Goal: Information Seeking & Learning: Find specific page/section

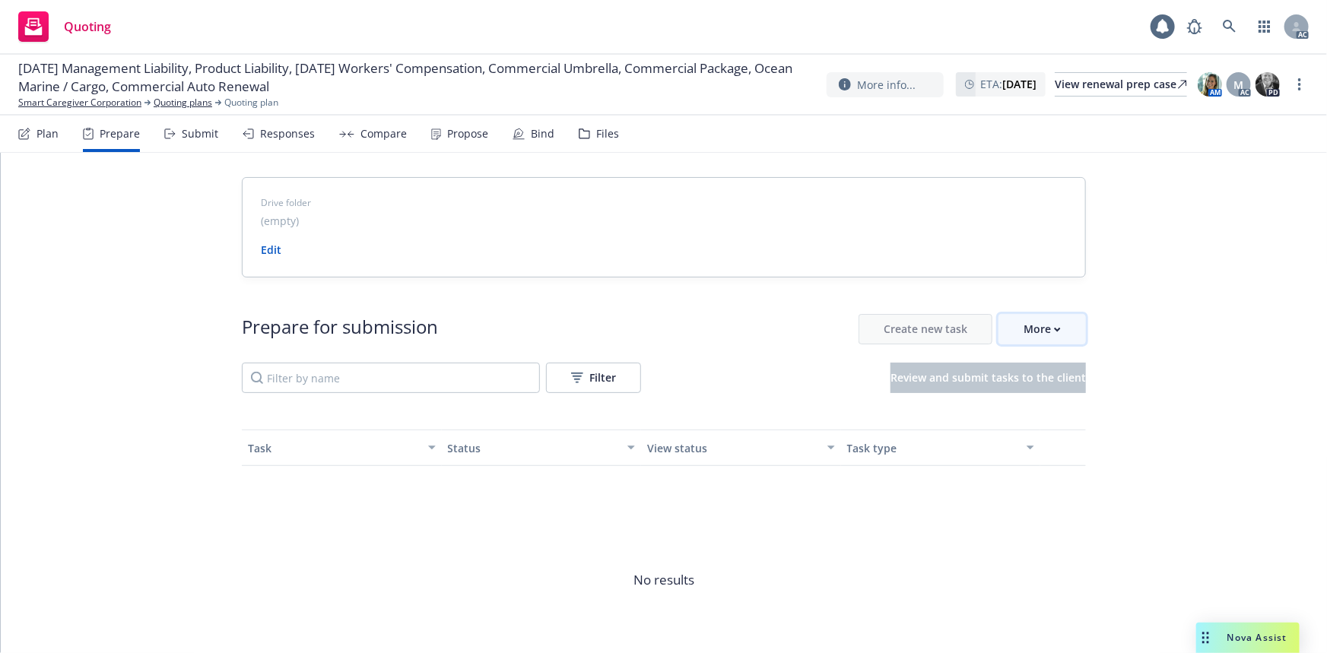
click at [1044, 341] on div "More" at bounding box center [1041, 329] width 37 height 29
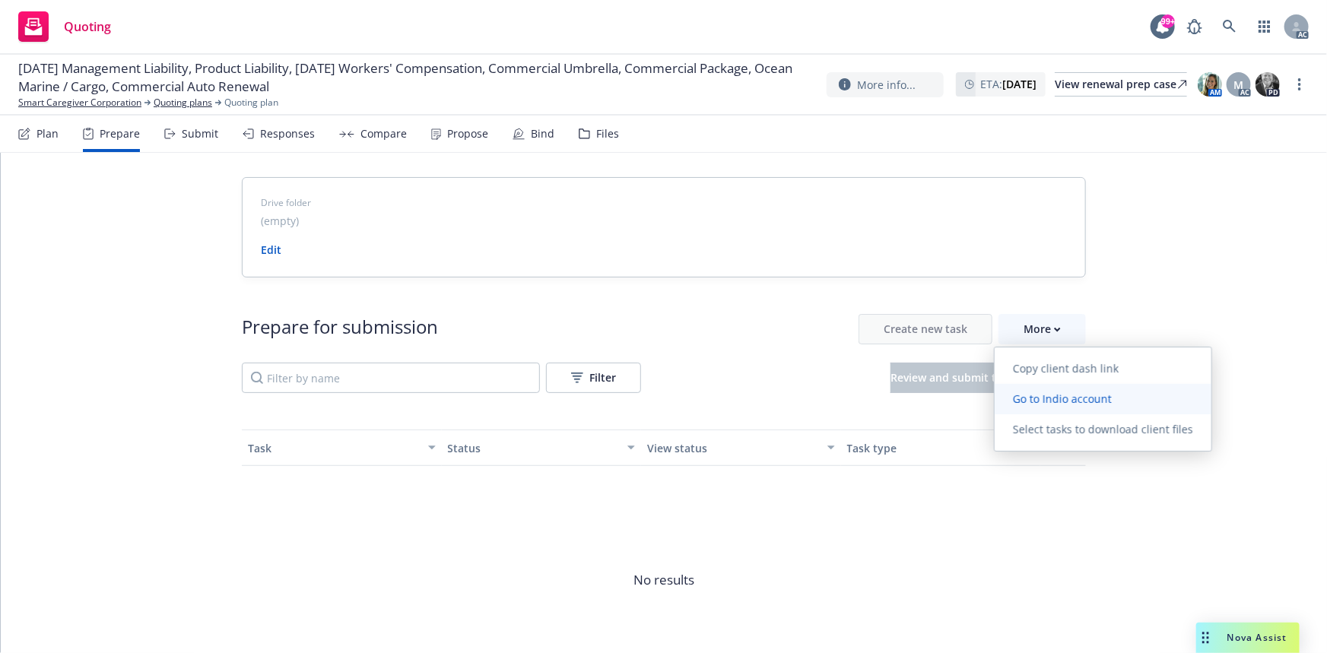
click at [1060, 399] on span "Go to Indio account" at bounding box center [1061, 399] width 135 height 14
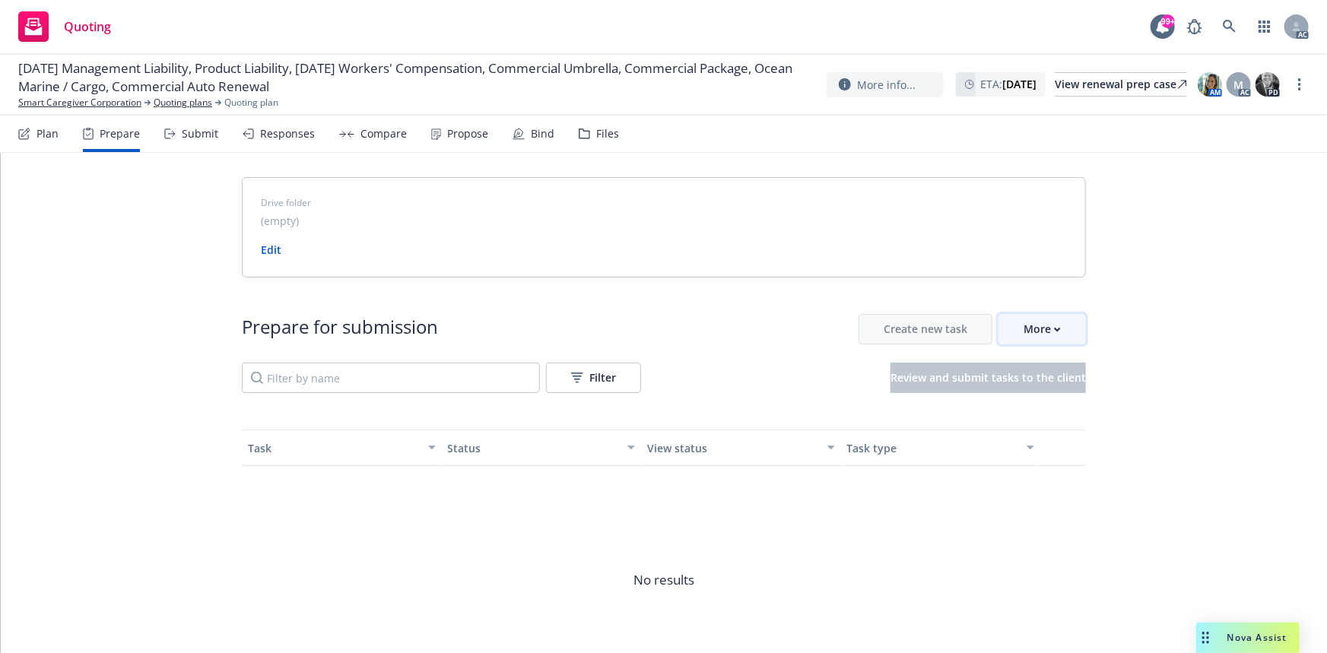
click at [1039, 332] on div "More" at bounding box center [1041, 329] width 37 height 29
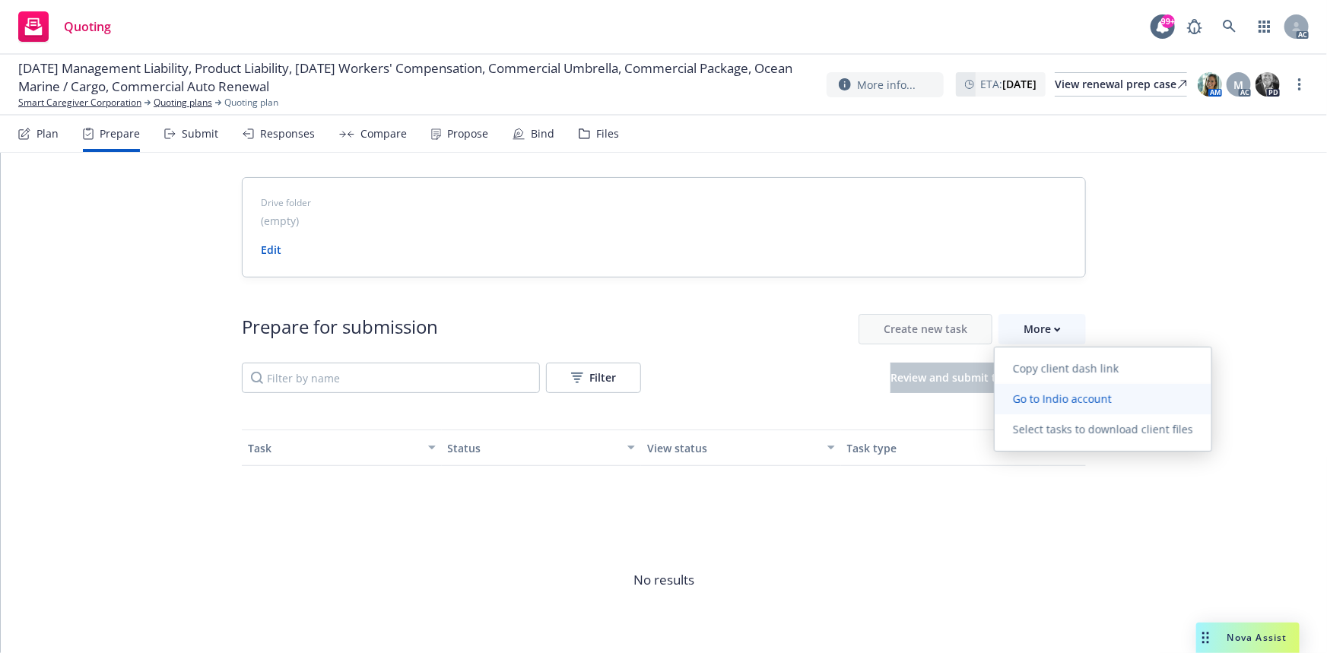
click at [1058, 402] on span "Go to Indio account" at bounding box center [1061, 399] width 135 height 14
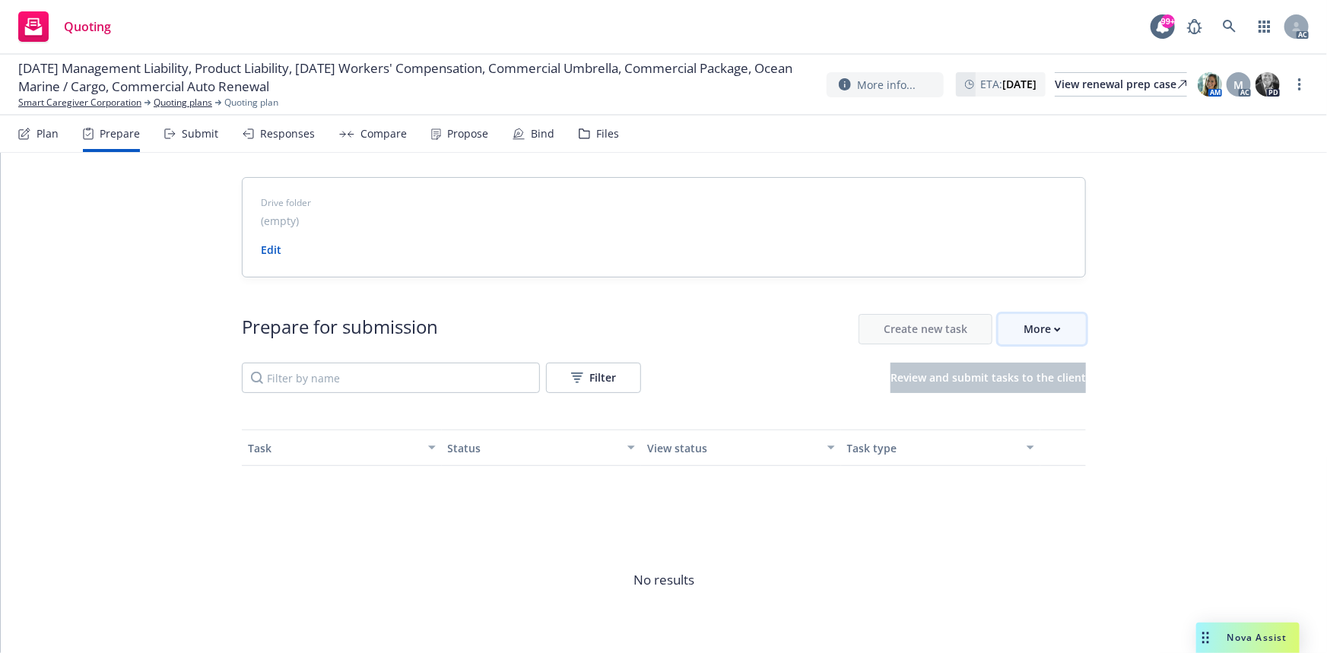
click at [1044, 319] on div "More" at bounding box center [1041, 329] width 37 height 29
click at [129, 102] on link "Smart Caregiver Corporation" at bounding box center [79, 103] width 123 height 14
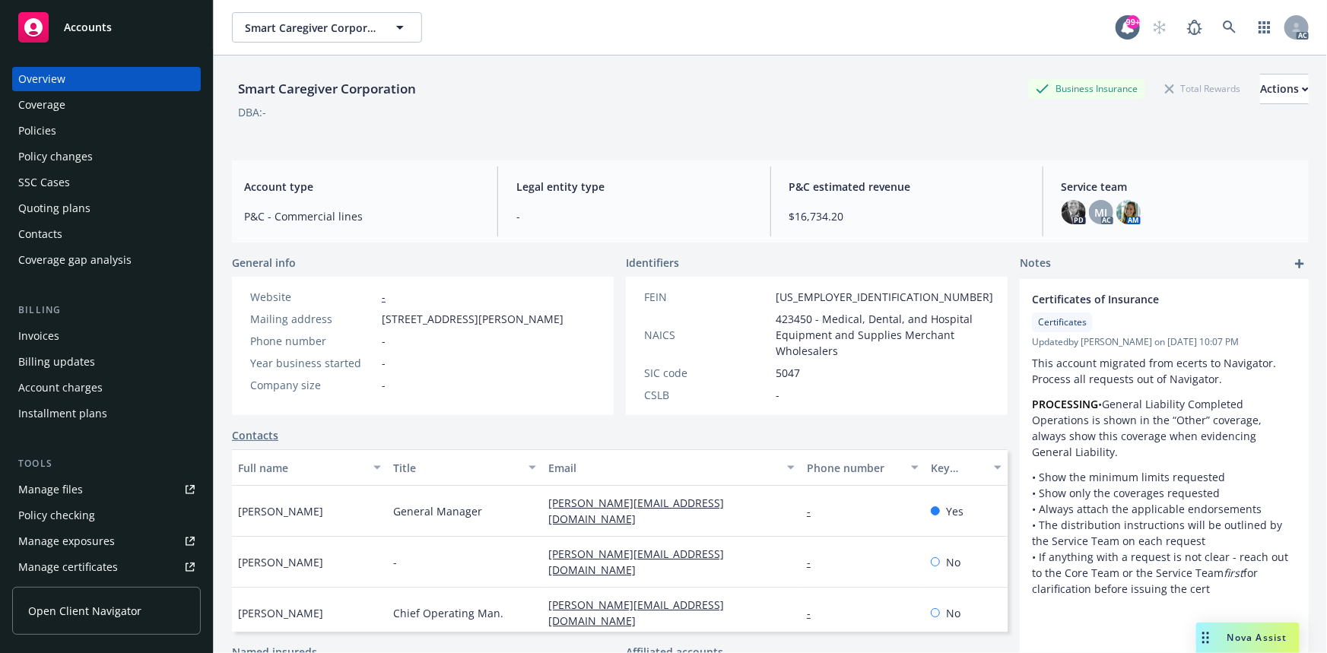
click at [72, 128] on div "Policies" at bounding box center [106, 131] width 176 height 24
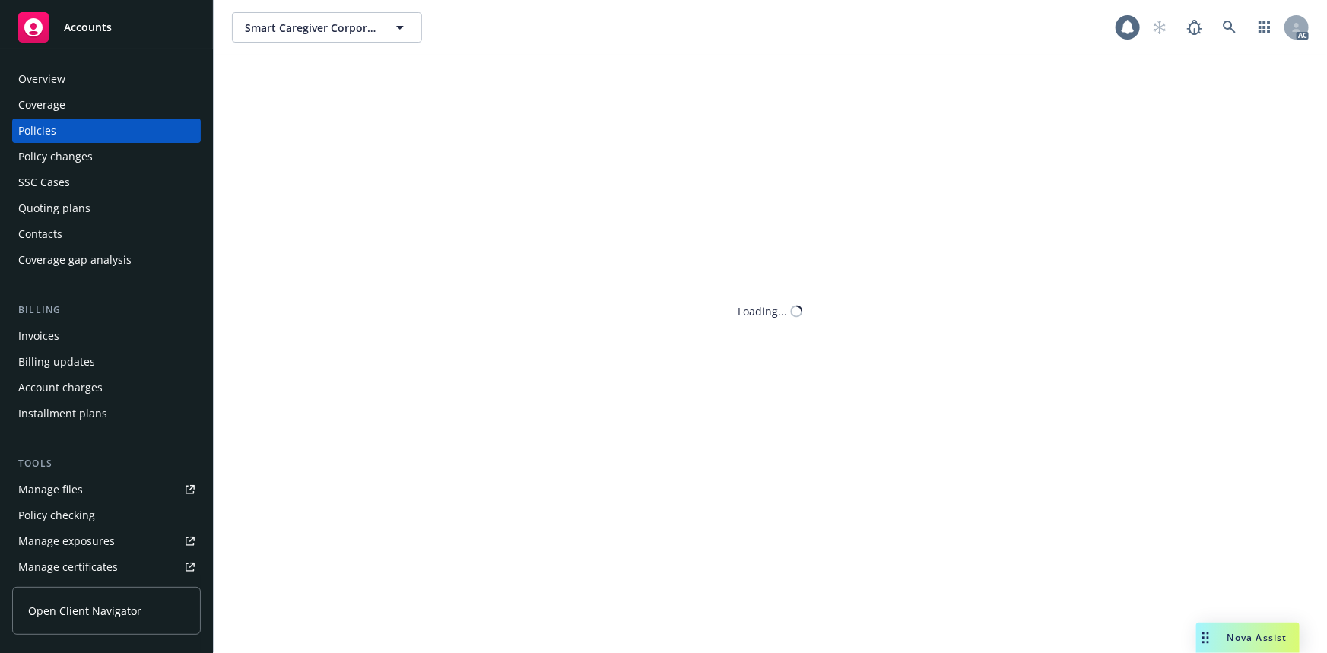
click at [72, 128] on div "Policies" at bounding box center [106, 131] width 176 height 24
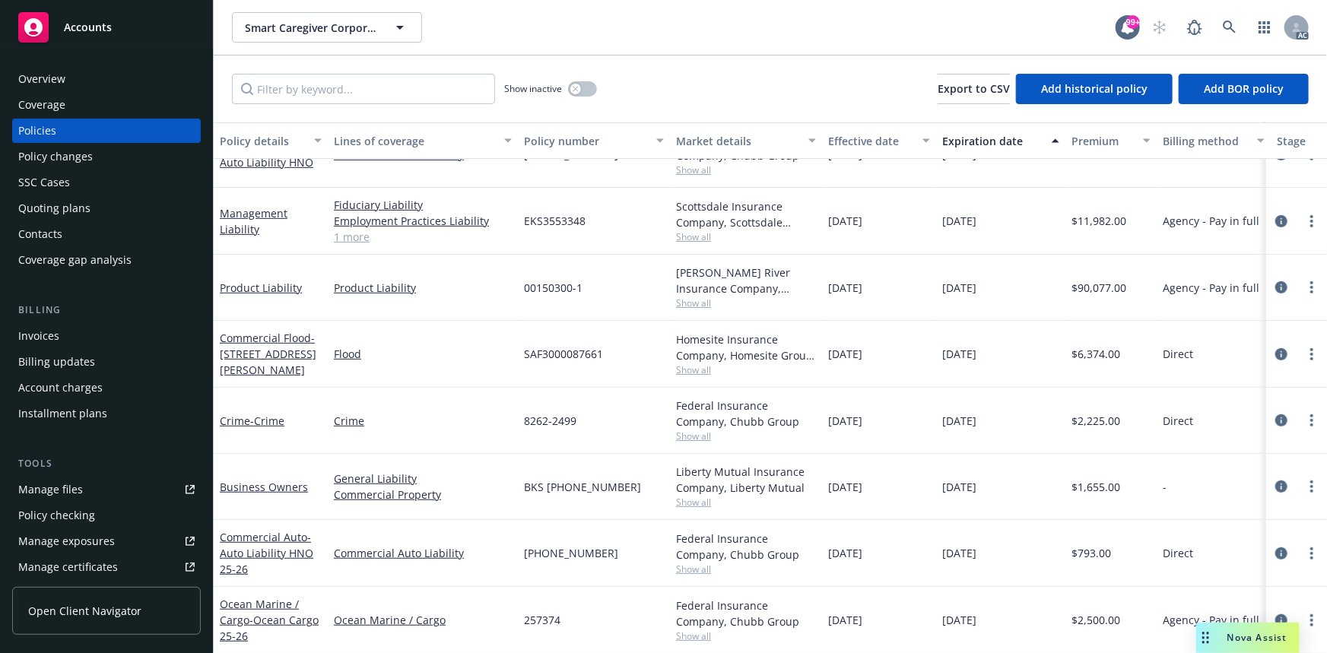
scroll to position [281, 0]
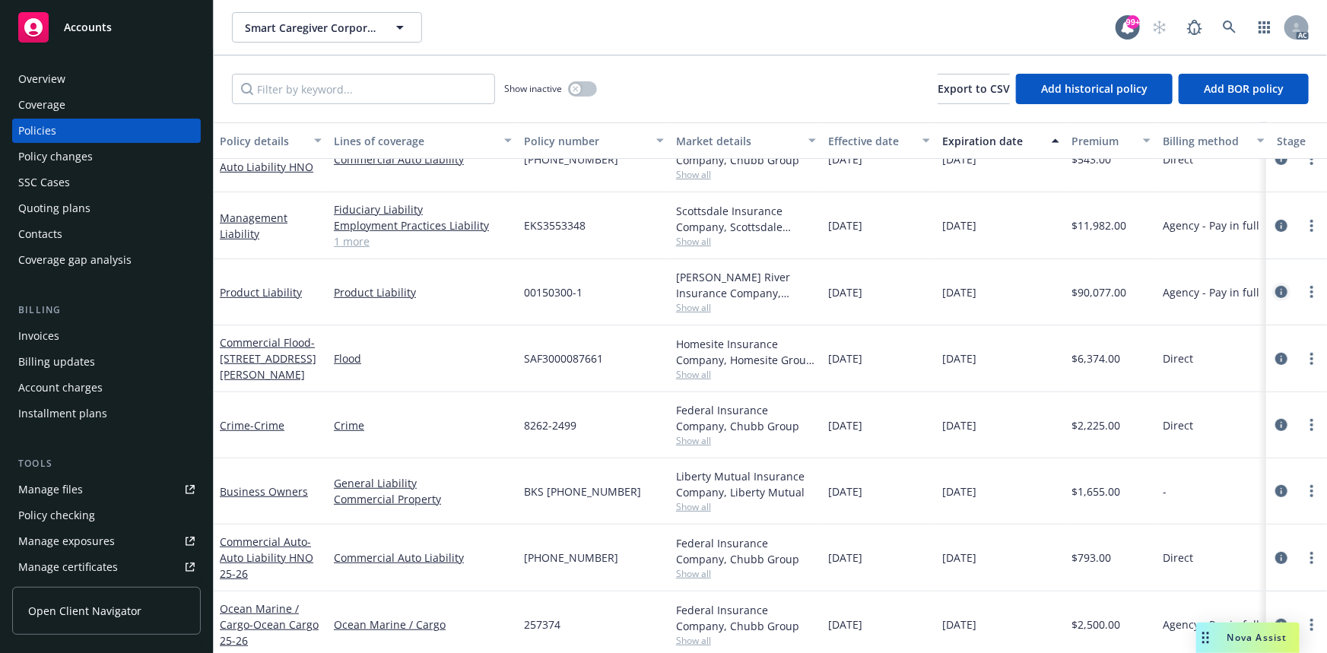
click at [1275, 289] on icon "circleInformation" at bounding box center [1281, 292] width 12 height 12
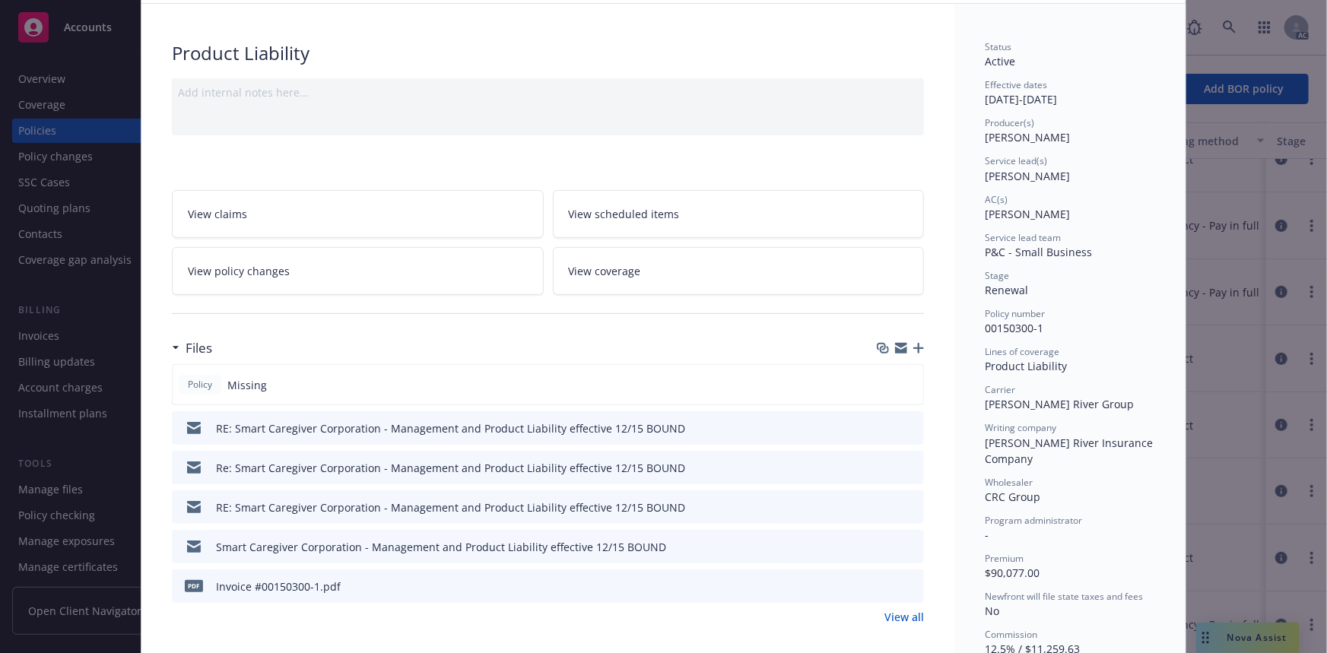
scroll to position [207, 0]
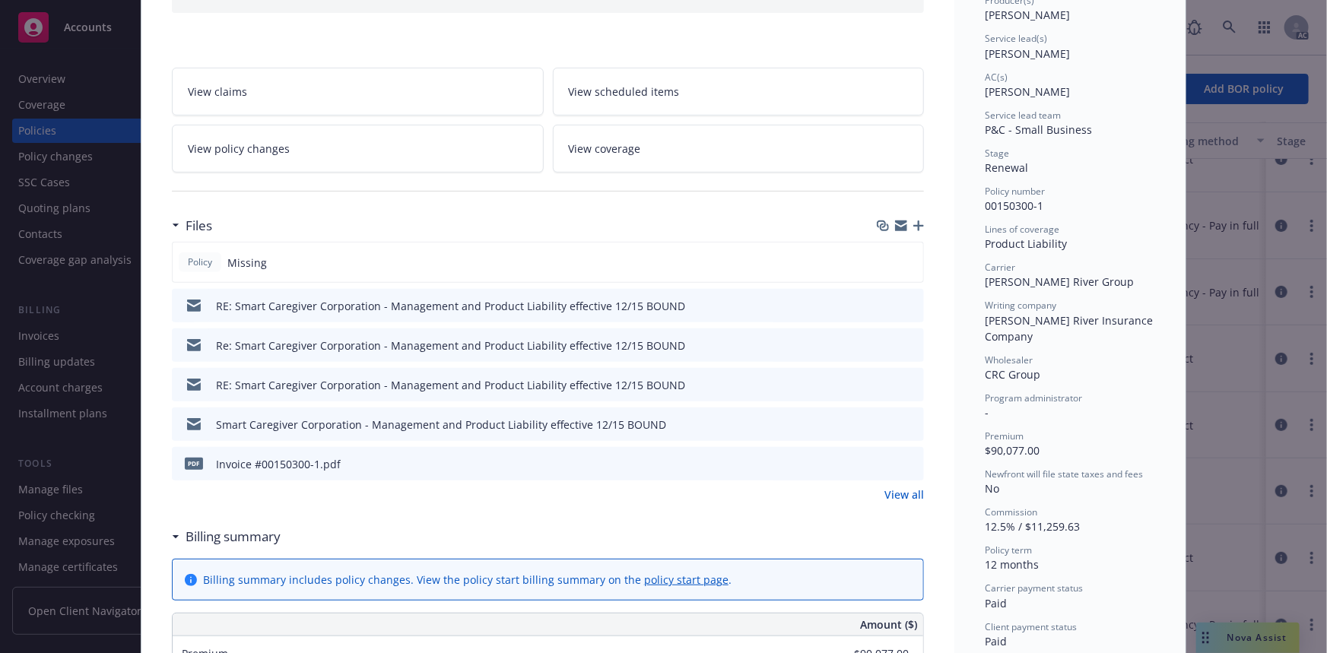
click at [901, 497] on link "View all" at bounding box center [904, 495] width 40 height 16
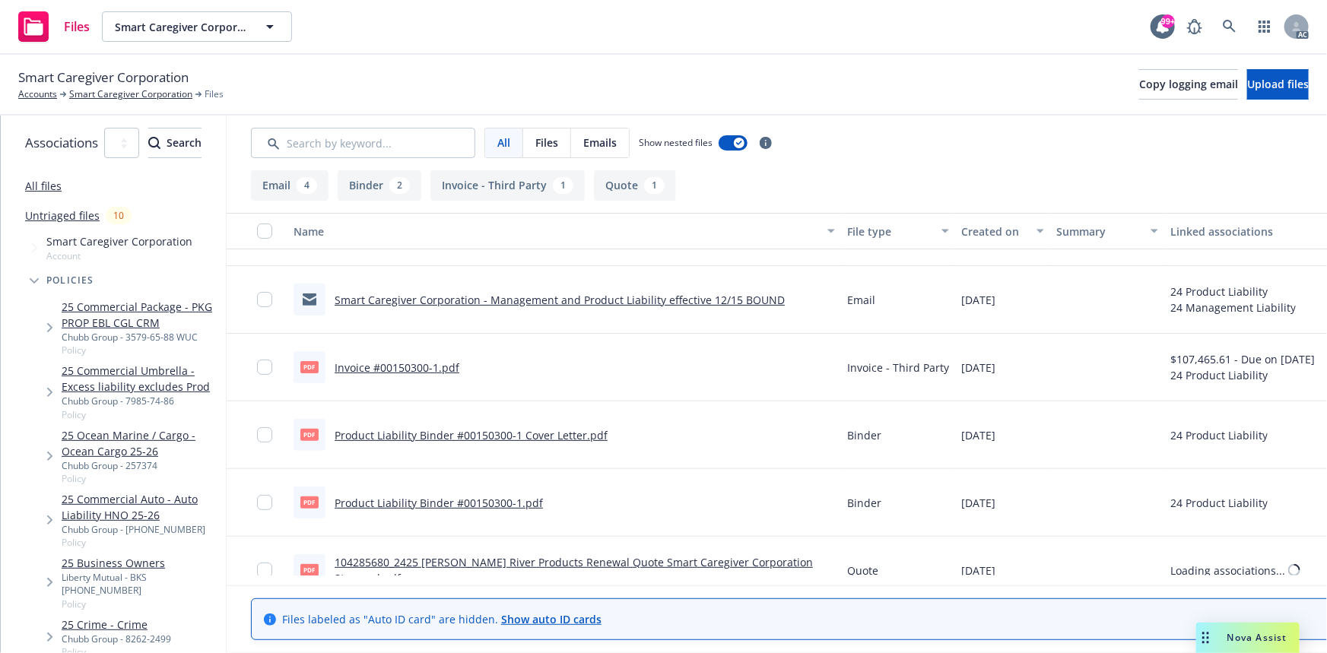
scroll to position [213, 0]
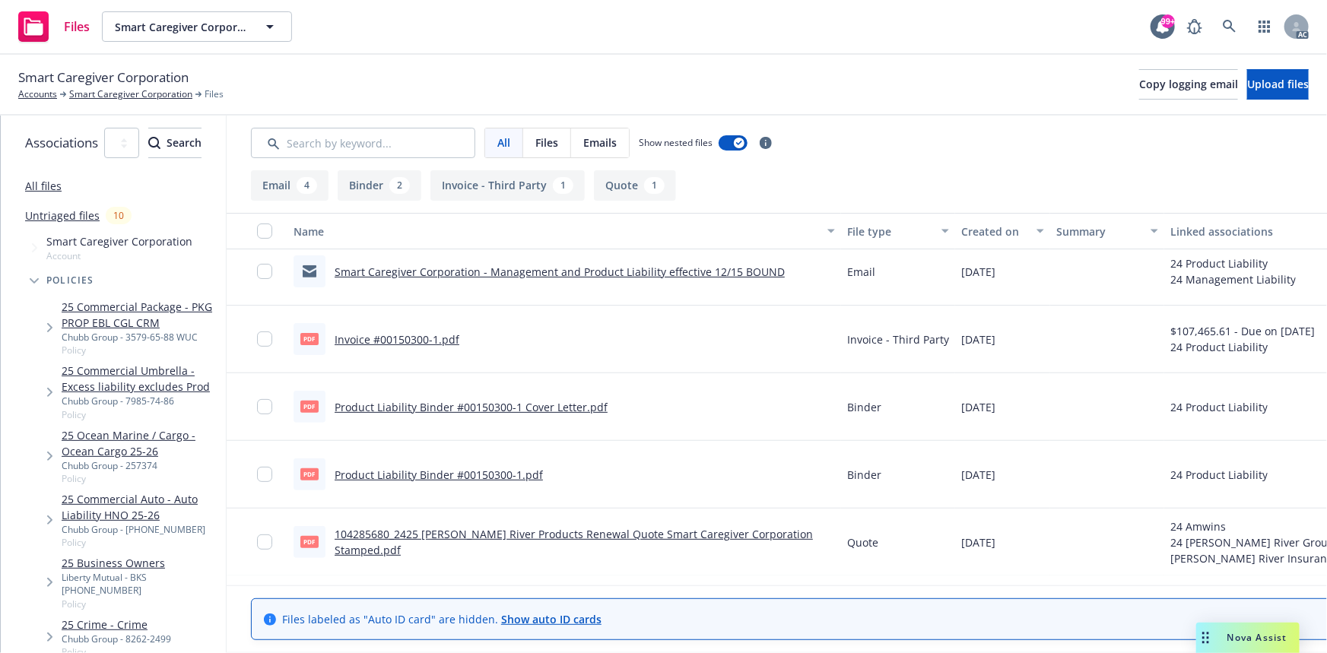
click at [536, 471] on link "Product Liability Binder #00150300-1.pdf" at bounding box center [439, 475] width 208 height 14
click at [658, 534] on link "104285680_2425 James River Products Renewal Quote Smart Caregiver Corporation S…" at bounding box center [574, 542] width 478 height 30
click at [126, 97] on link "Smart Caregiver Corporation" at bounding box center [130, 94] width 123 height 14
